Goal: Navigation & Orientation: Find specific page/section

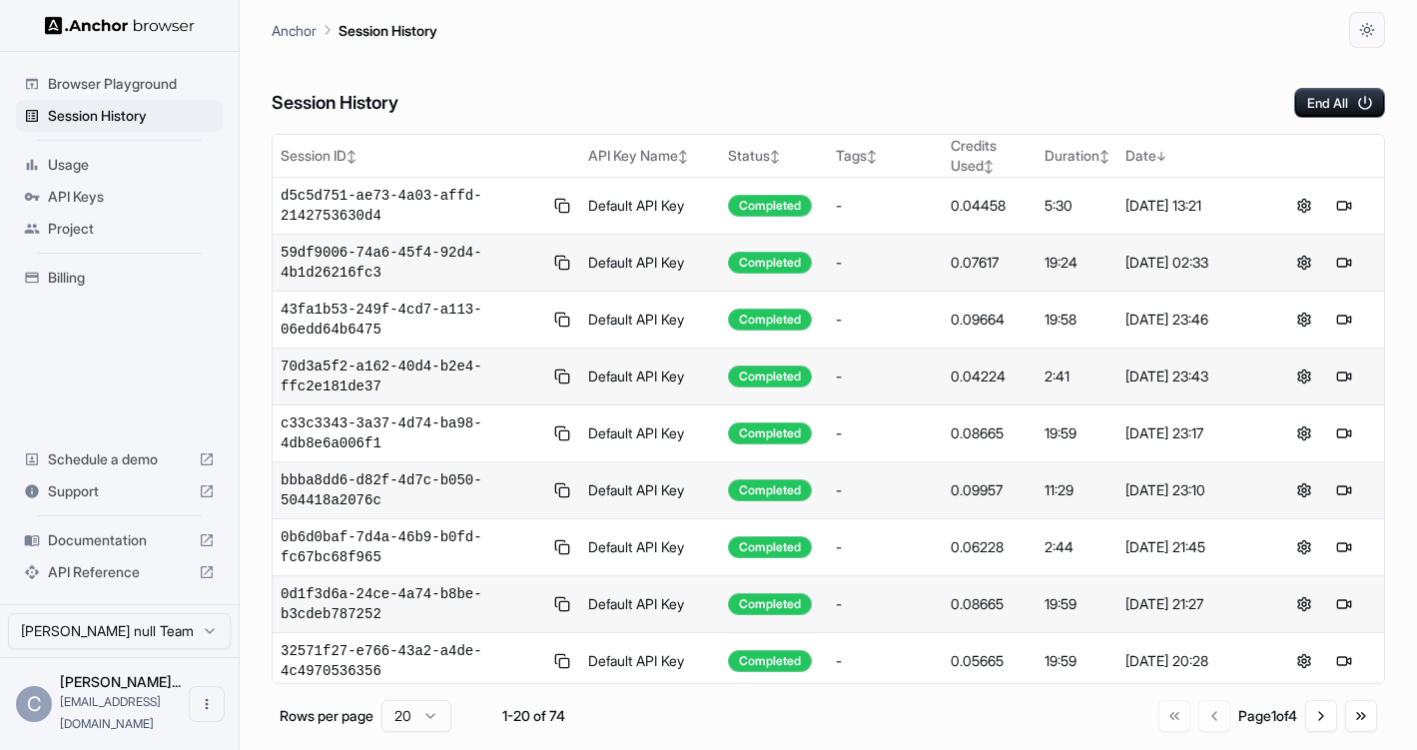
click at [87, 282] on span "Billing" at bounding box center [131, 278] width 167 height 20
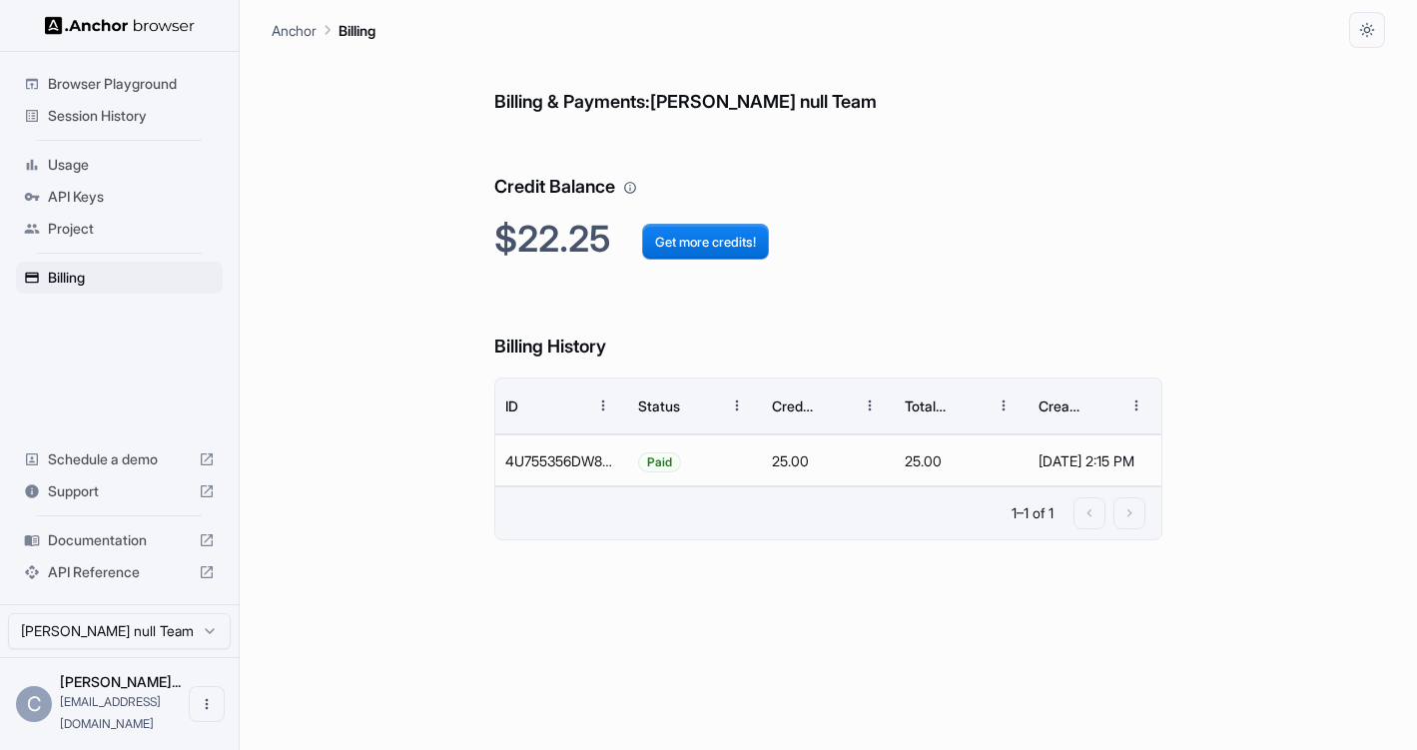
click at [101, 115] on span "Session History" at bounding box center [131, 116] width 167 height 20
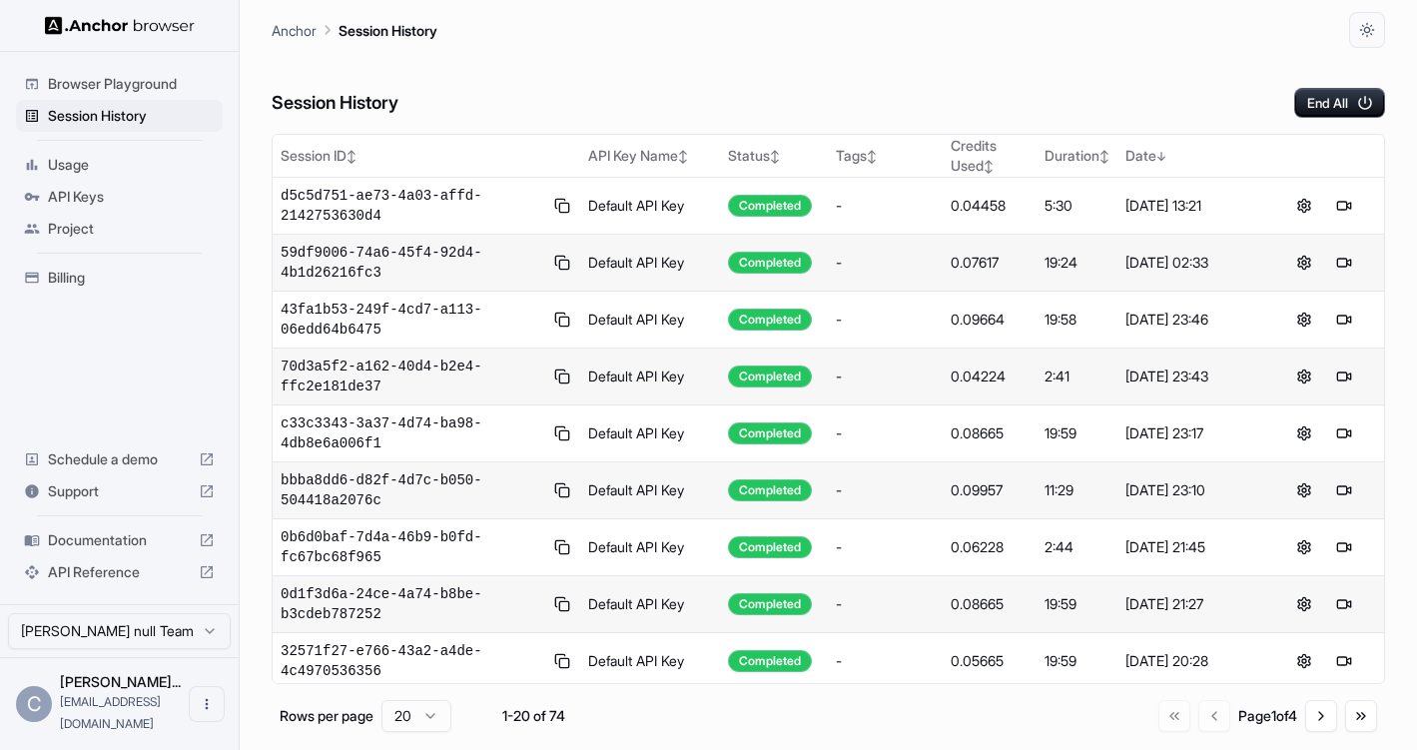
click at [96, 286] on span "Billing" at bounding box center [131, 278] width 167 height 20
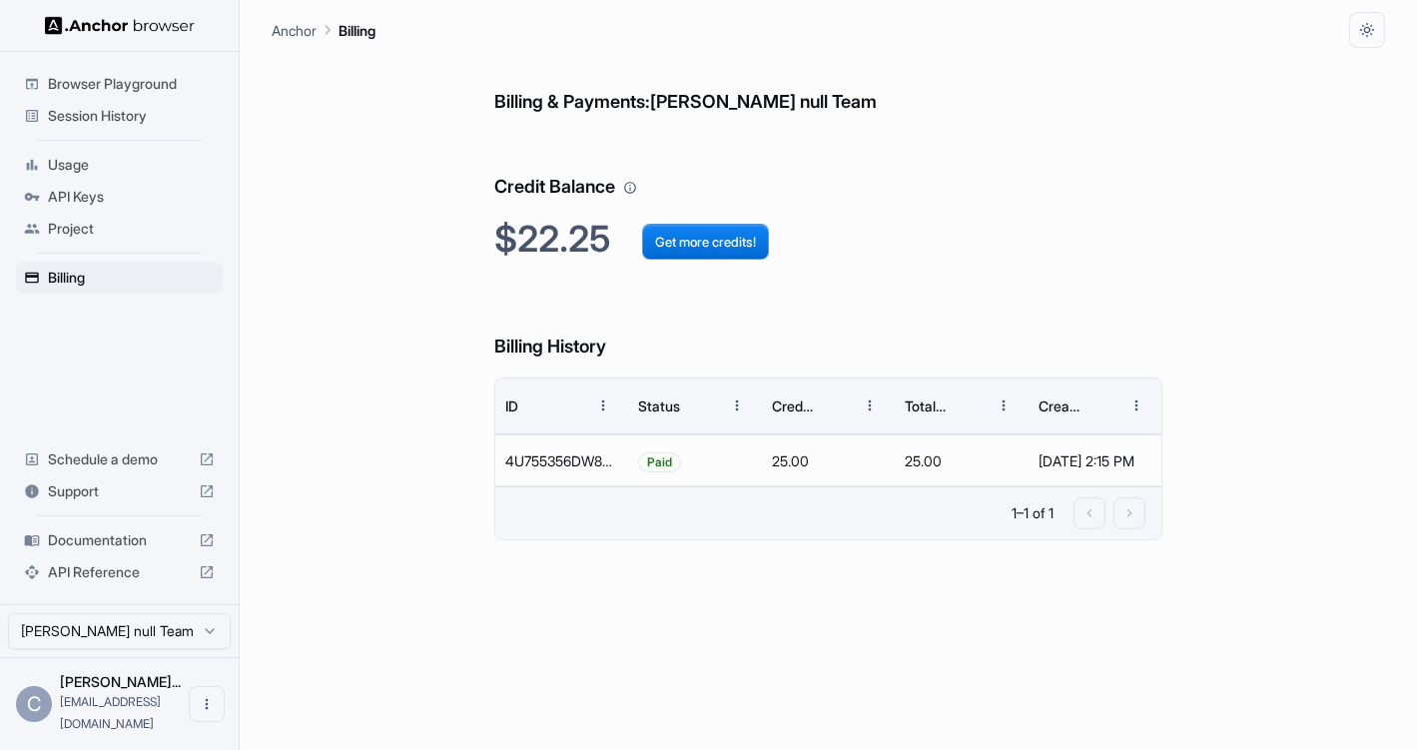
click at [113, 118] on span "Session History" at bounding box center [131, 116] width 167 height 20
